Goal: Task Accomplishment & Management: Complete application form

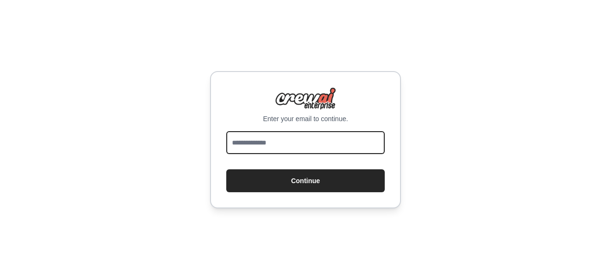
click at [276, 149] on input "email" at bounding box center [305, 142] width 158 height 23
type input "**********"
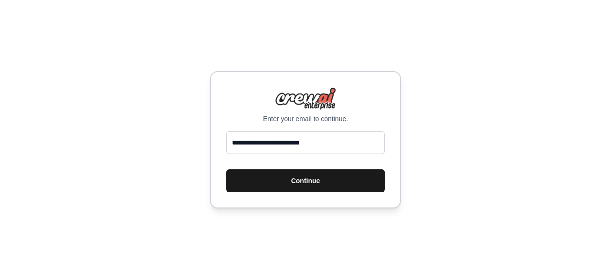
click at [304, 181] on button "Continue" at bounding box center [305, 180] width 158 height 23
click at [315, 188] on button "Continue" at bounding box center [305, 180] width 158 height 23
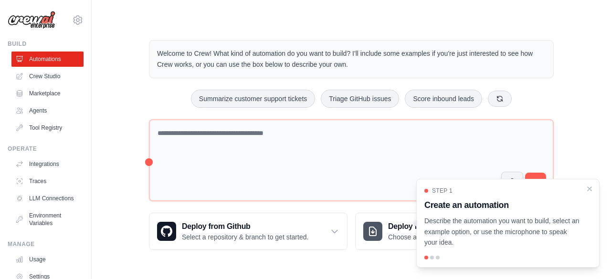
click at [588, 185] on div "Step 1 Create an automation Describe the automation you want to build, select a…" at bounding box center [507, 223] width 183 height 89
click at [590, 191] on icon "Close walkthrough" at bounding box center [589, 188] width 9 height 9
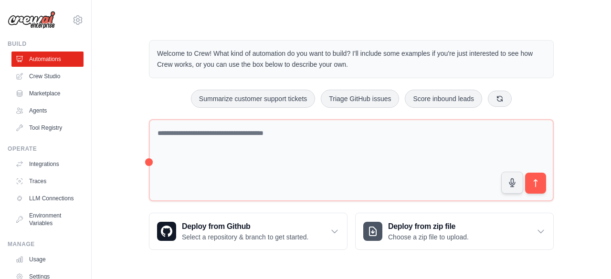
click at [139, 72] on div "Welcome to Crew! What kind of automation do you want to build? I'll include som…" at bounding box center [351, 145] width 428 height 241
